Goal: Information Seeking & Learning: Learn about a topic

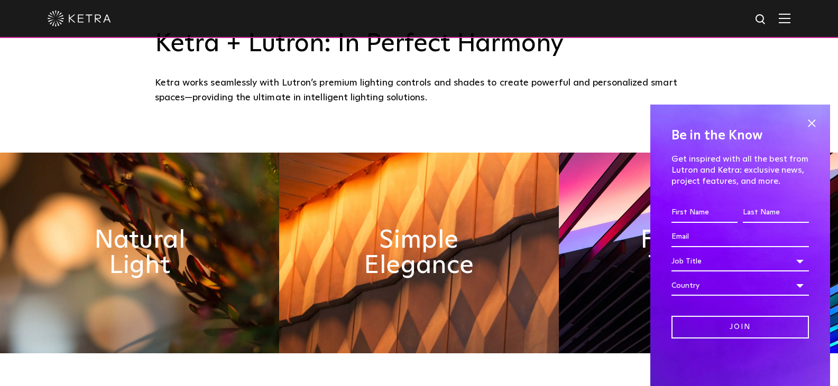
scroll to position [405, 0]
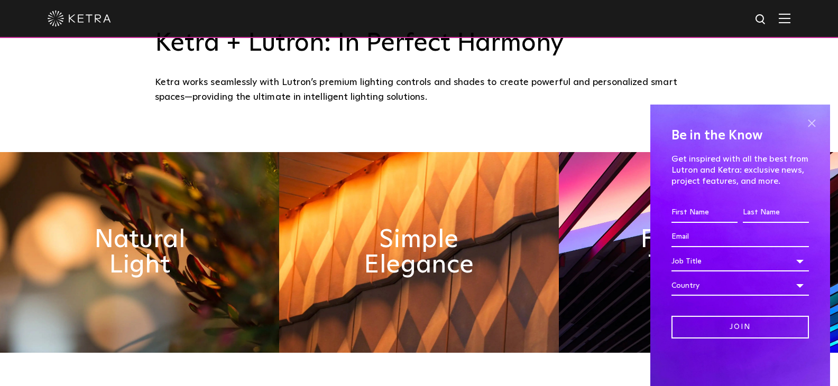
click at [809, 121] on span at bounding box center [811, 123] width 16 height 16
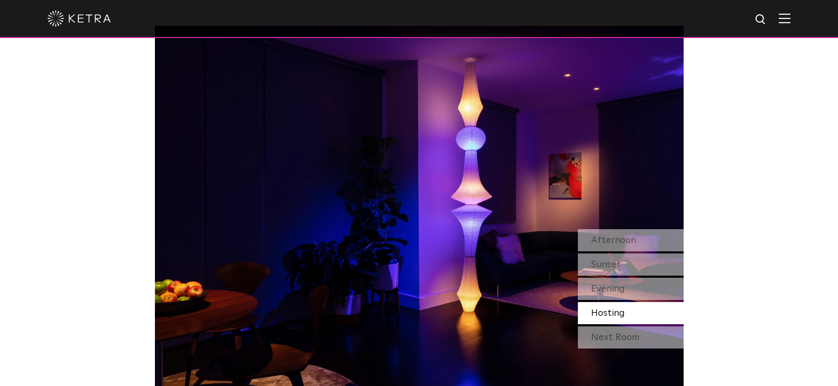
scroll to position [881, 0]
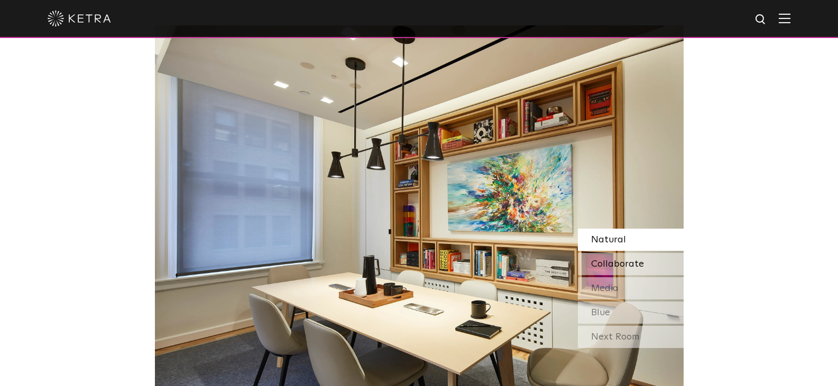
click at [610, 266] on span "Collaborate" at bounding box center [617, 265] width 53 height 10
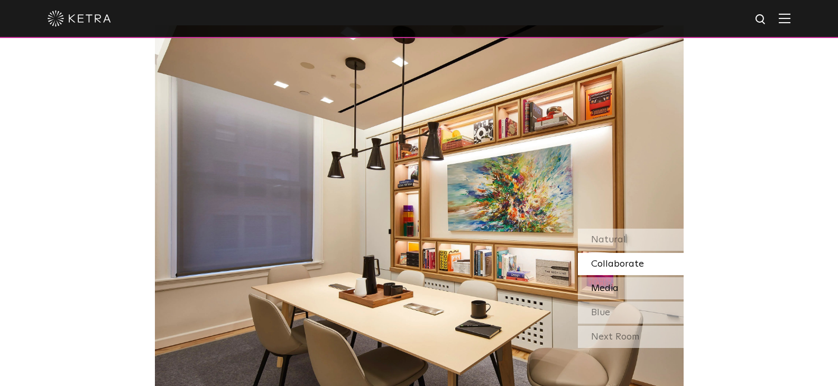
click at [612, 290] on span "Media" at bounding box center [604, 289] width 27 height 10
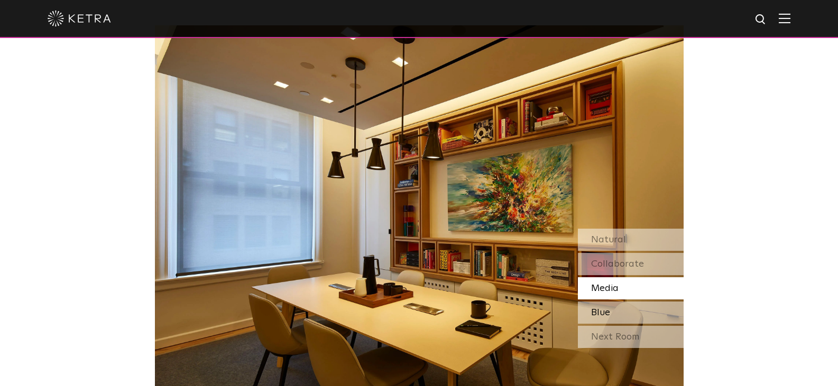
click at [612, 316] on div "Blue" at bounding box center [631, 313] width 106 height 22
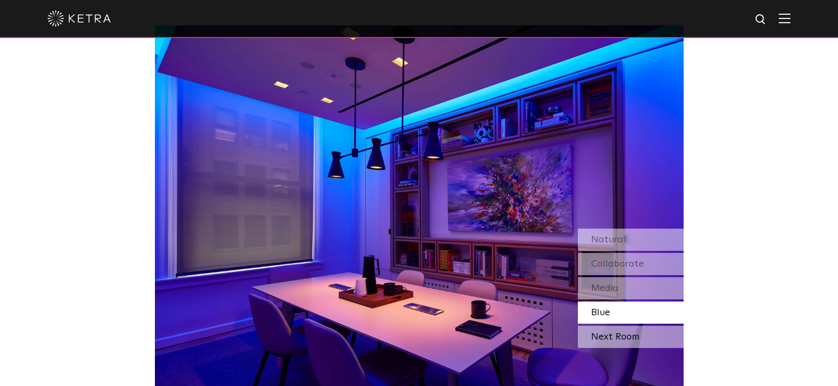
click at [615, 338] on div "Next Room" at bounding box center [631, 337] width 106 height 22
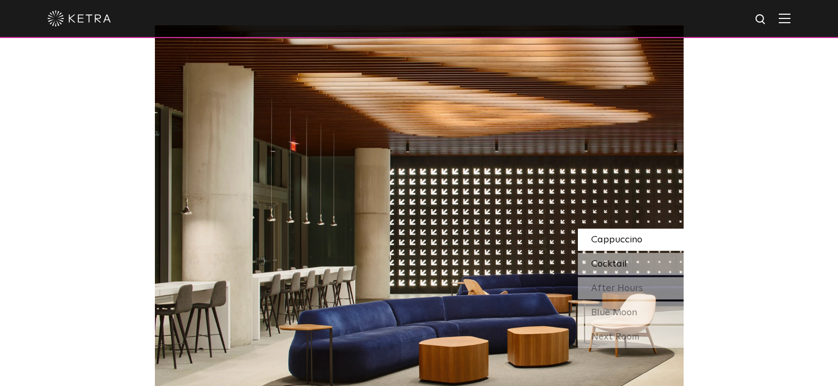
click at [616, 267] on span "Cocktail" at bounding box center [609, 265] width 36 height 10
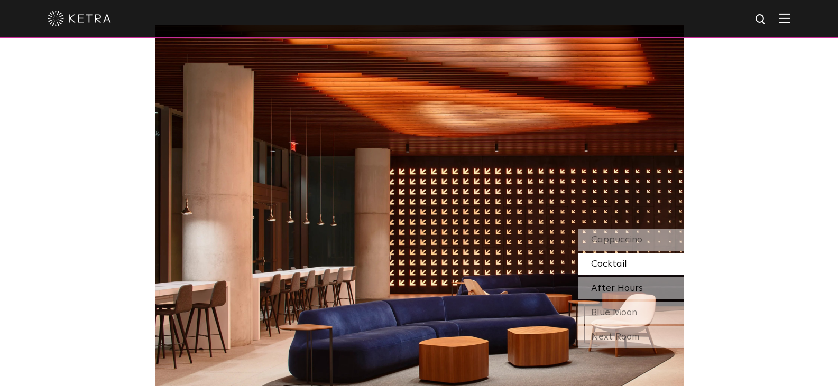
click at [617, 286] on span "After Hours" at bounding box center [617, 289] width 52 height 10
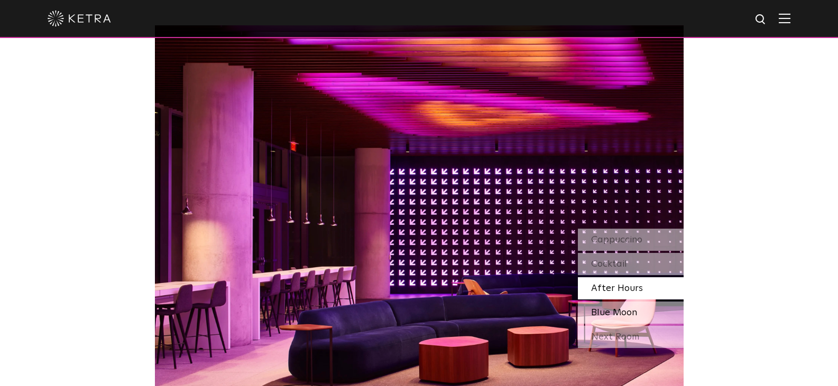
click at [615, 313] on span "Blue Moon" at bounding box center [614, 313] width 46 height 10
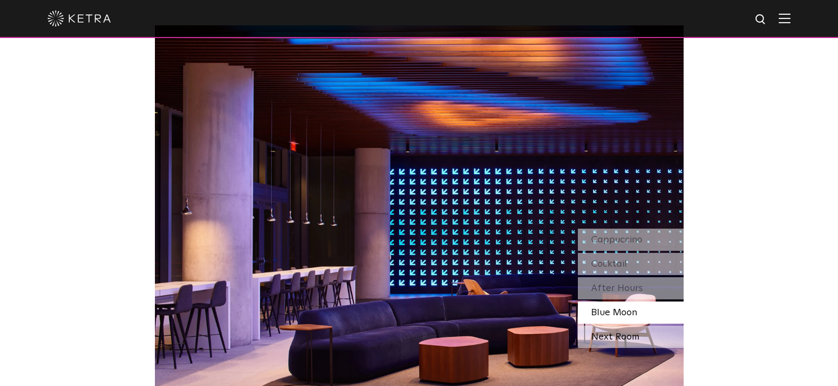
click at [604, 338] on div "Next Room" at bounding box center [631, 337] width 106 height 22
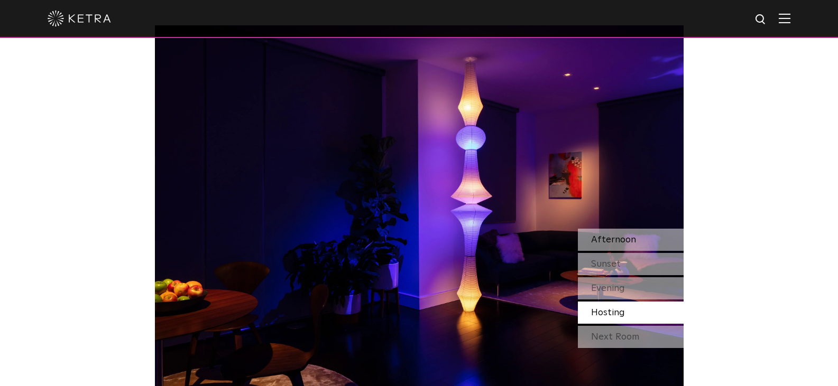
click at [610, 245] on span "Afternoon" at bounding box center [613, 240] width 45 height 10
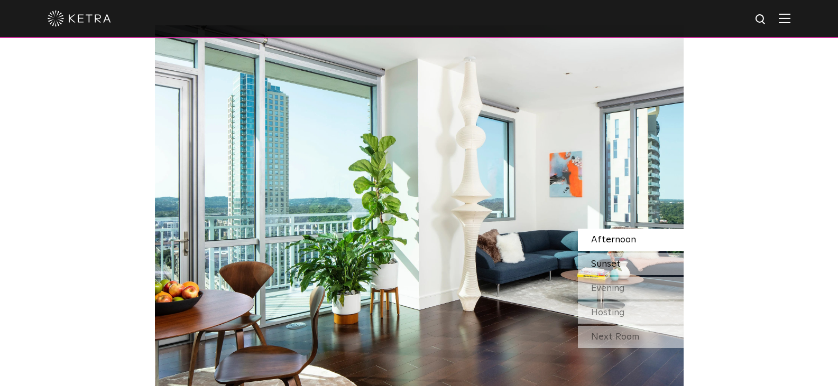
click at [610, 267] on span "Sunset" at bounding box center [606, 265] width 30 height 10
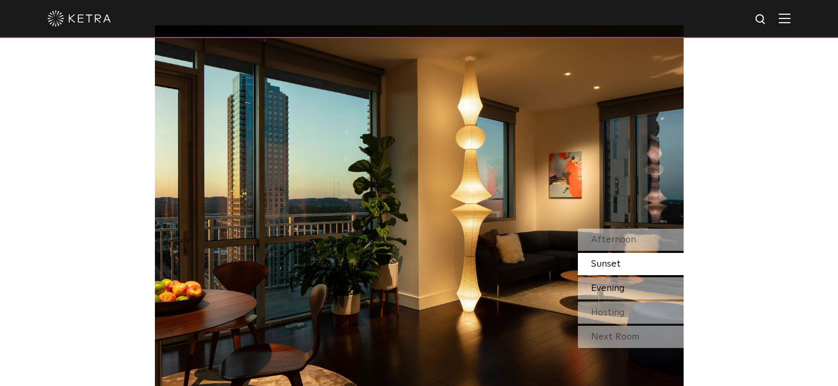
click at [613, 292] on span "Evening" at bounding box center [608, 289] width 34 height 10
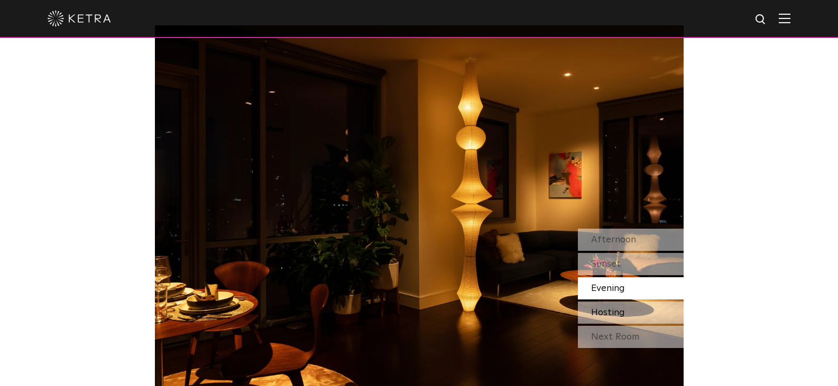
click at [615, 313] on span "Hosting" at bounding box center [608, 313] width 34 height 10
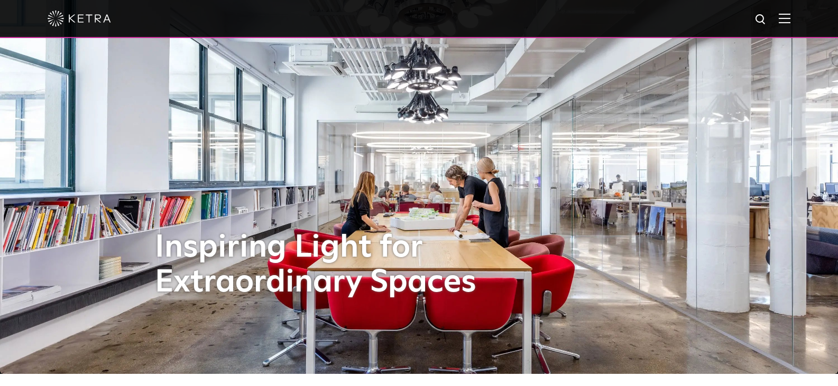
scroll to position [0, 0]
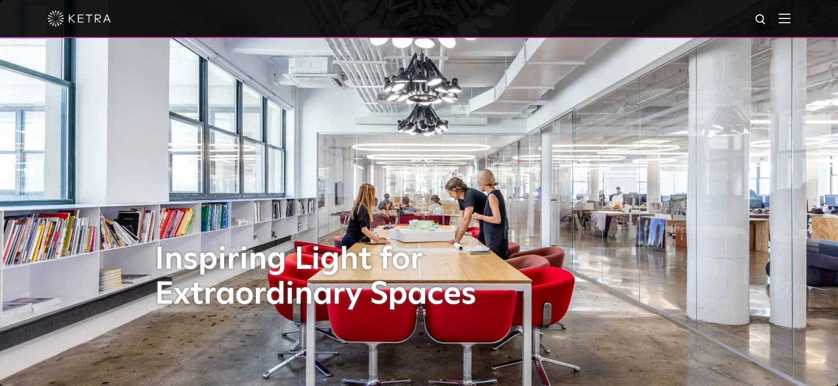
click at [790, 15] on img at bounding box center [785, 18] width 12 height 10
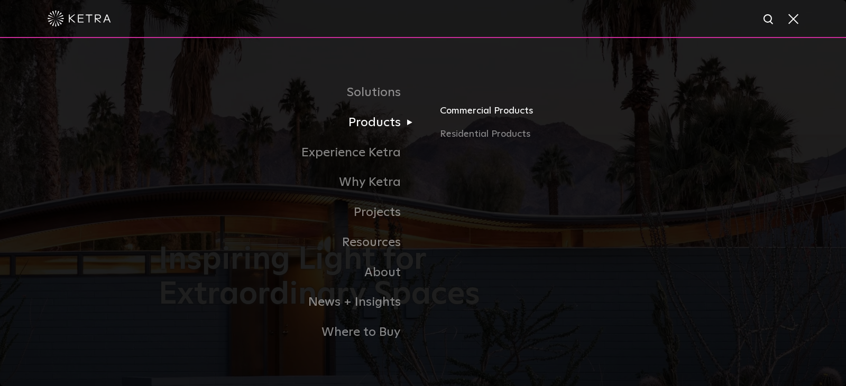
click at [461, 111] on link "Commercial Products" at bounding box center [563, 115] width 247 height 23
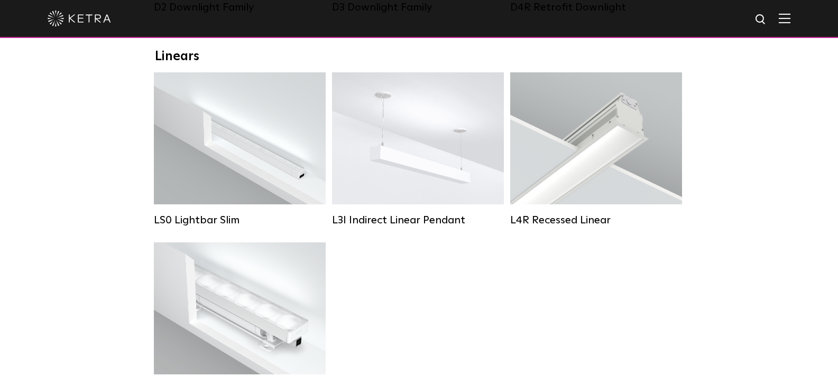
scroll to position [378, 0]
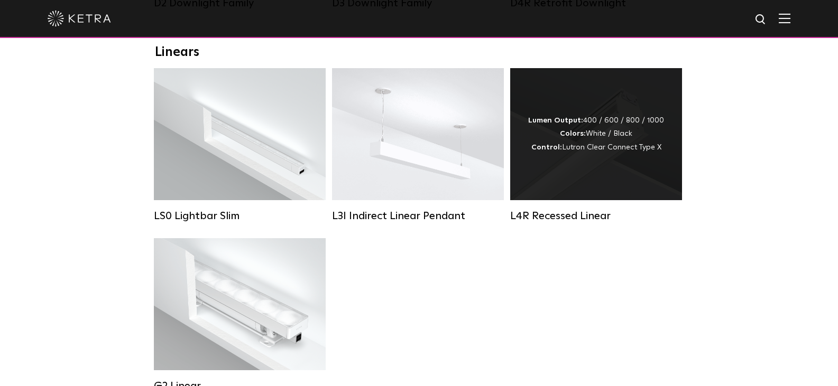
click at [562, 151] on strong "Control:" at bounding box center [546, 147] width 31 height 7
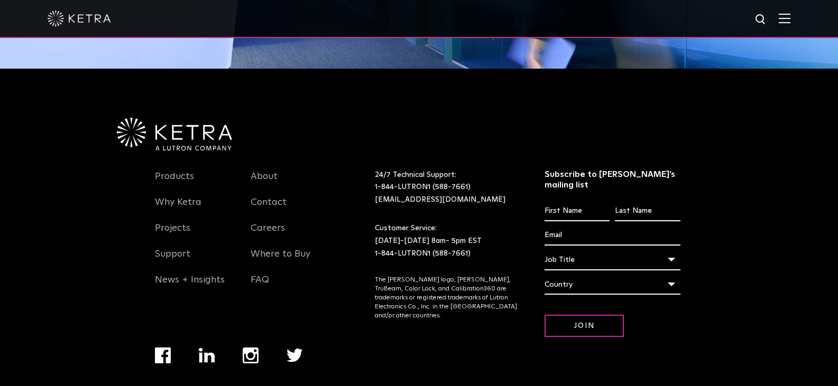
scroll to position [1300, 0]
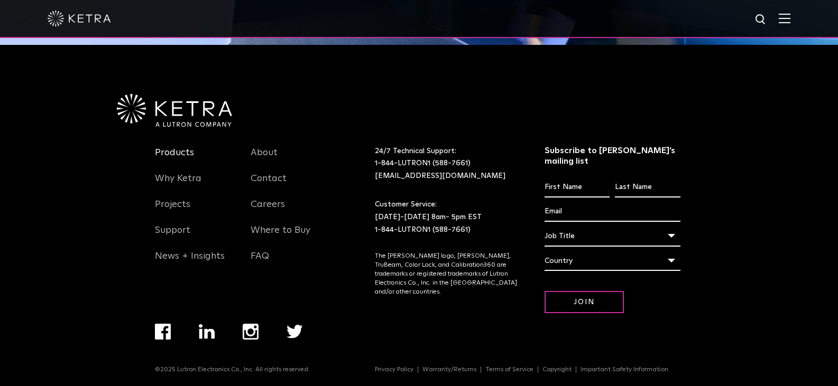
click at [179, 160] on link "Products" at bounding box center [174, 159] width 39 height 24
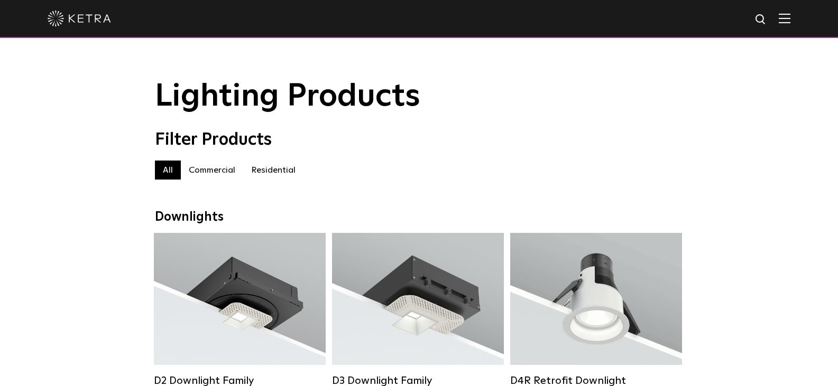
click at [281, 170] on label "Residential" at bounding box center [273, 170] width 60 height 19
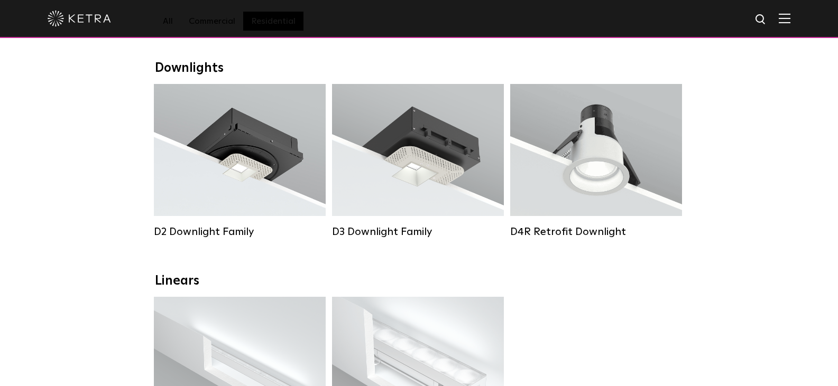
scroll to position [150, 0]
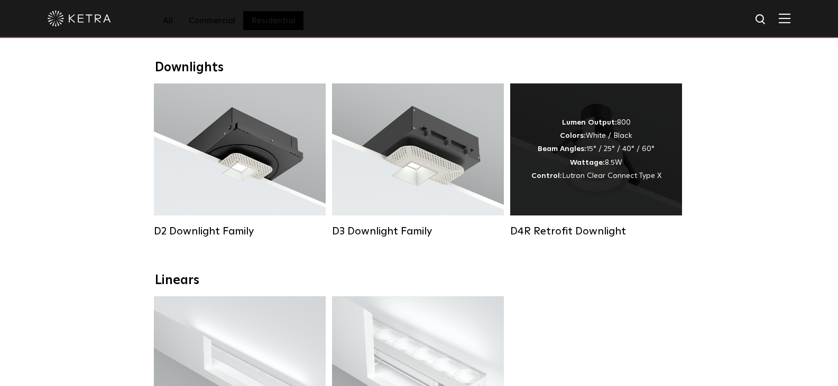
click at [551, 237] on div "D4R Retrofit Downlight" at bounding box center [596, 231] width 172 height 13
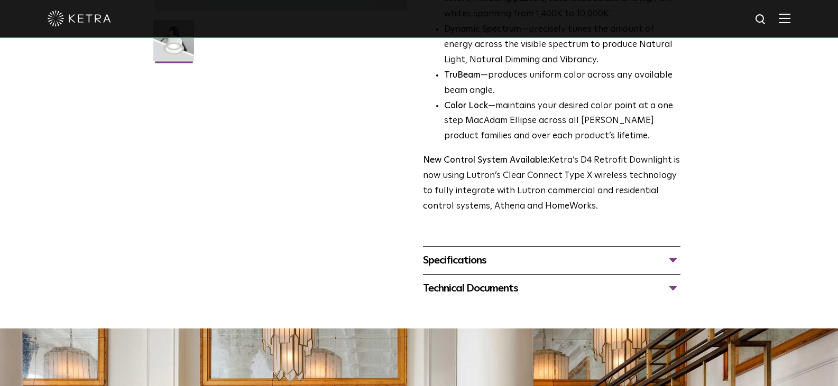
scroll to position [322, 0]
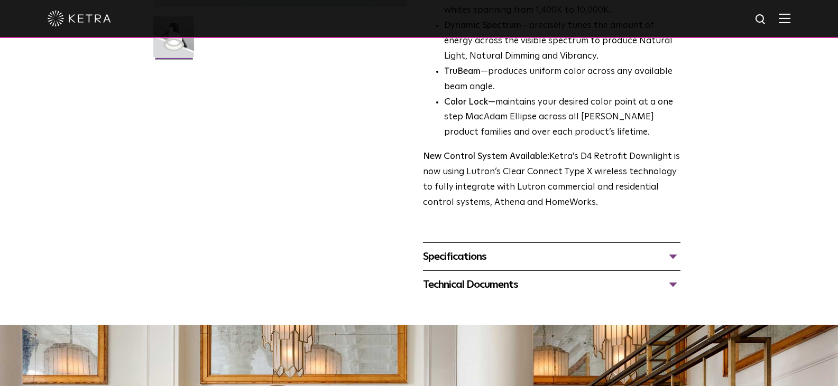
click at [671, 252] on div "Specifications" at bounding box center [551, 256] width 257 height 17
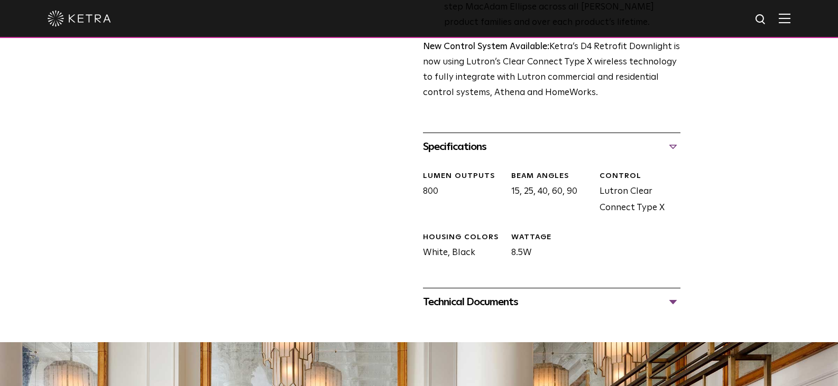
scroll to position [435, 0]
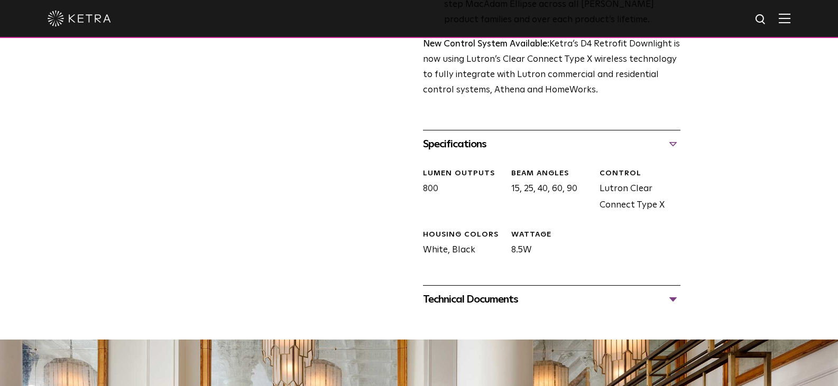
click at [674, 301] on div "Technical Documents" at bounding box center [551, 299] width 257 height 17
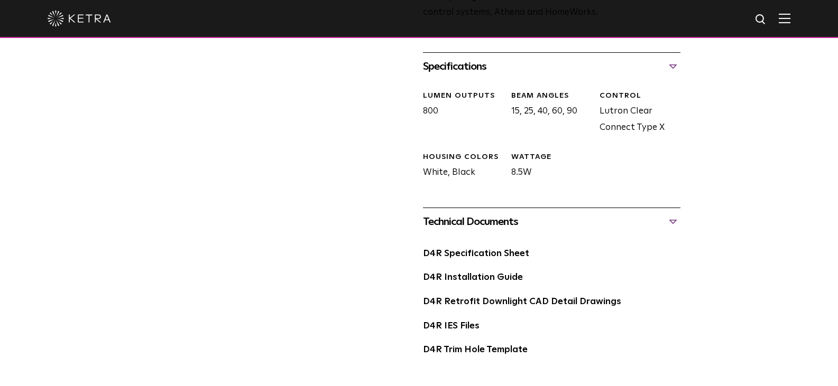
scroll to position [487, 0]
